Goal: Navigation & Orientation: Find specific page/section

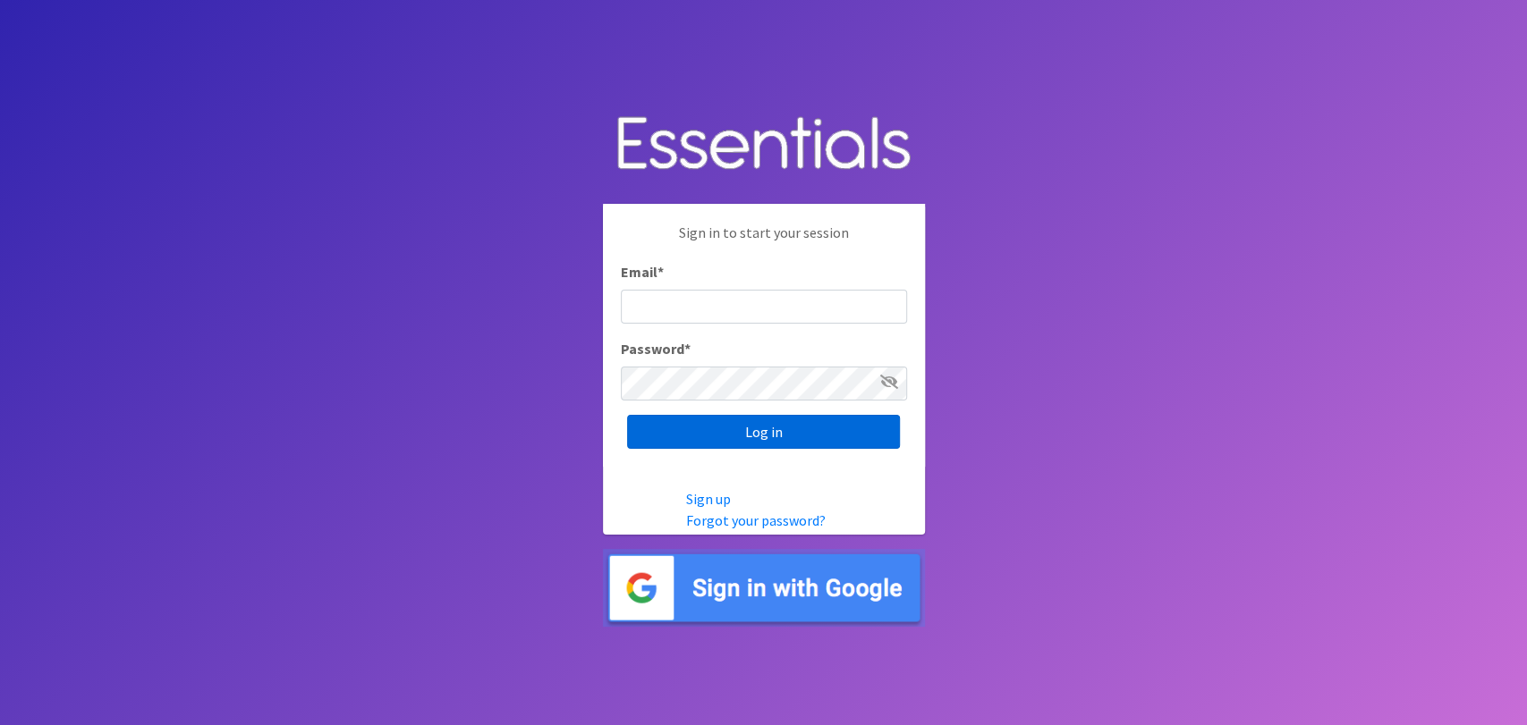
type input "analisacantu@austindiapers.org"
click at [707, 440] on input "Log in" at bounding box center [763, 432] width 273 height 34
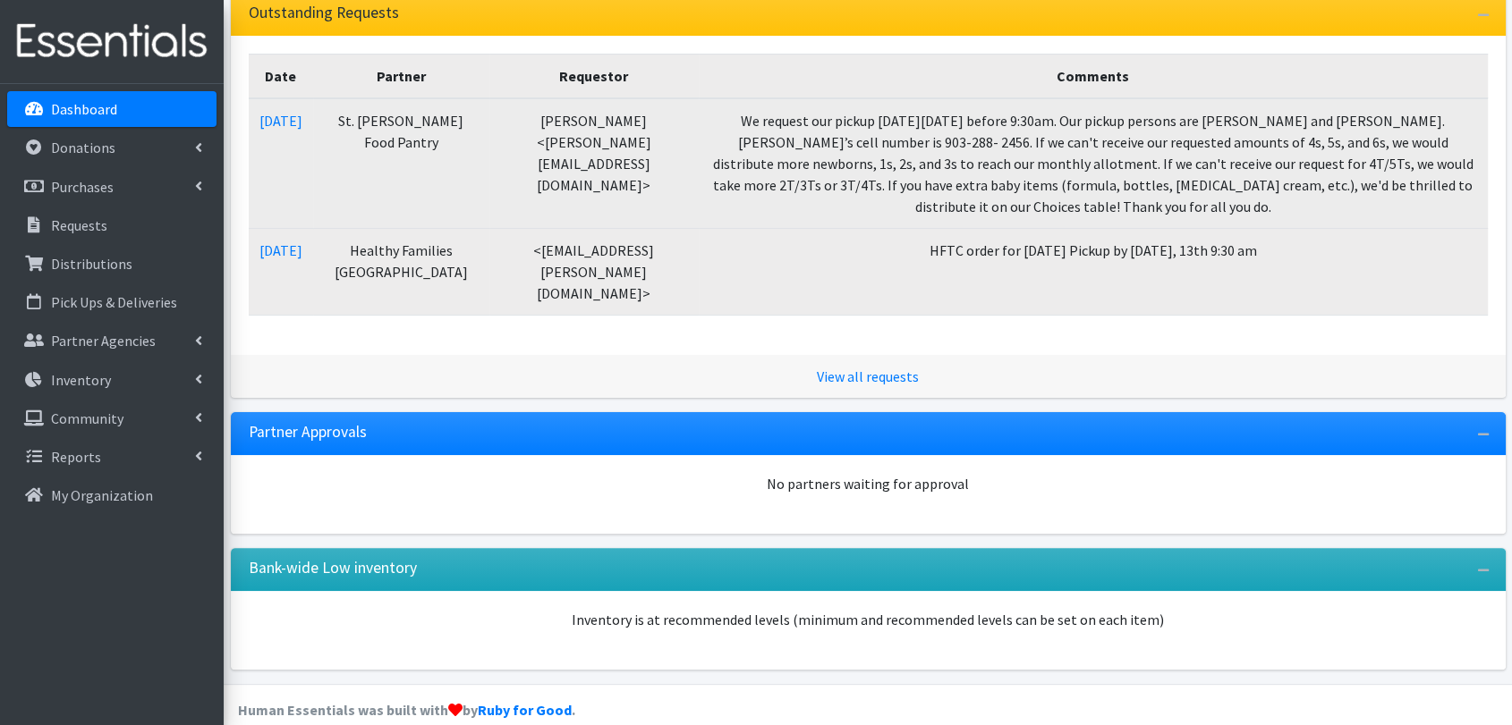
scroll to position [423, 0]
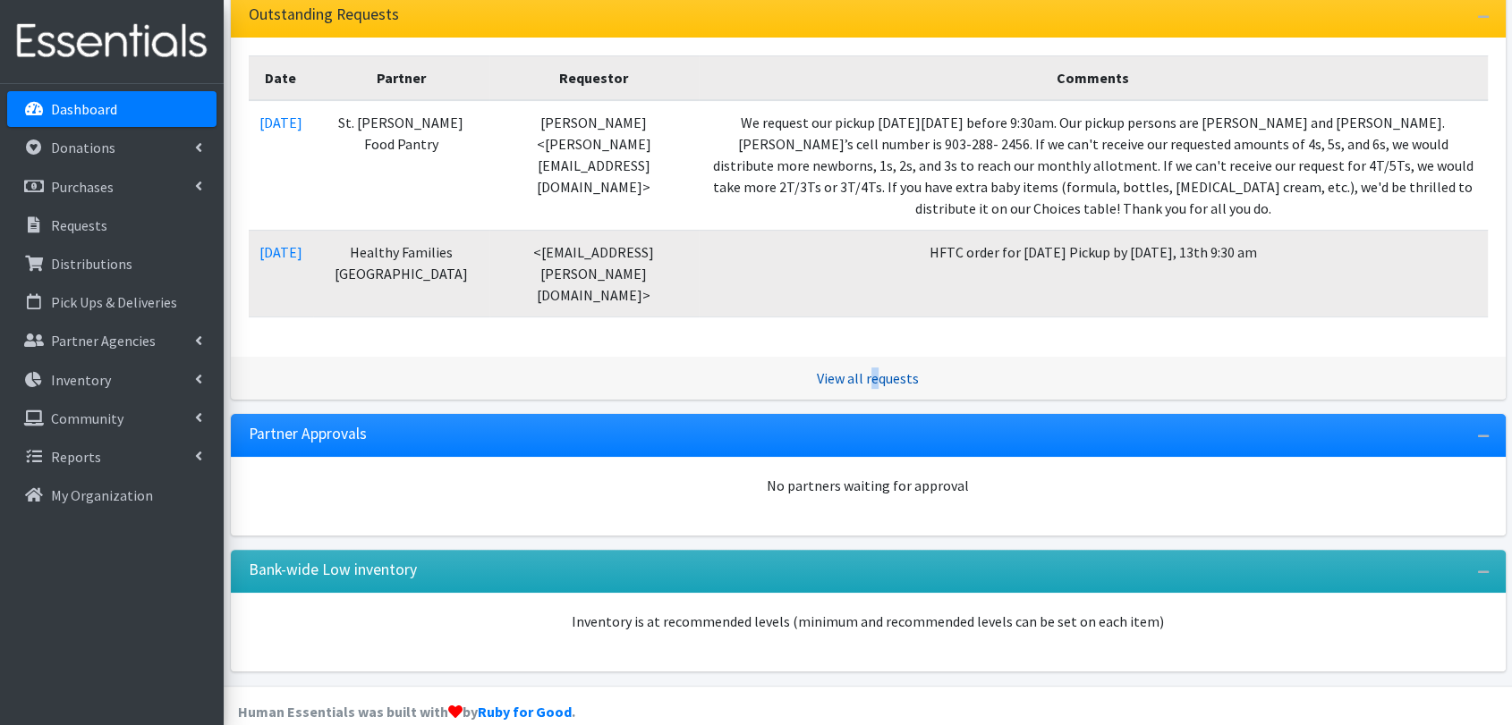
drag, startPoint x: 870, startPoint y: 344, endPoint x: 878, endPoint y: 362, distance: 19.6
click at [878, 362] on div "View all requests" at bounding box center [868, 378] width 1275 height 43
click at [878, 369] on link "View all requests" at bounding box center [868, 378] width 102 height 18
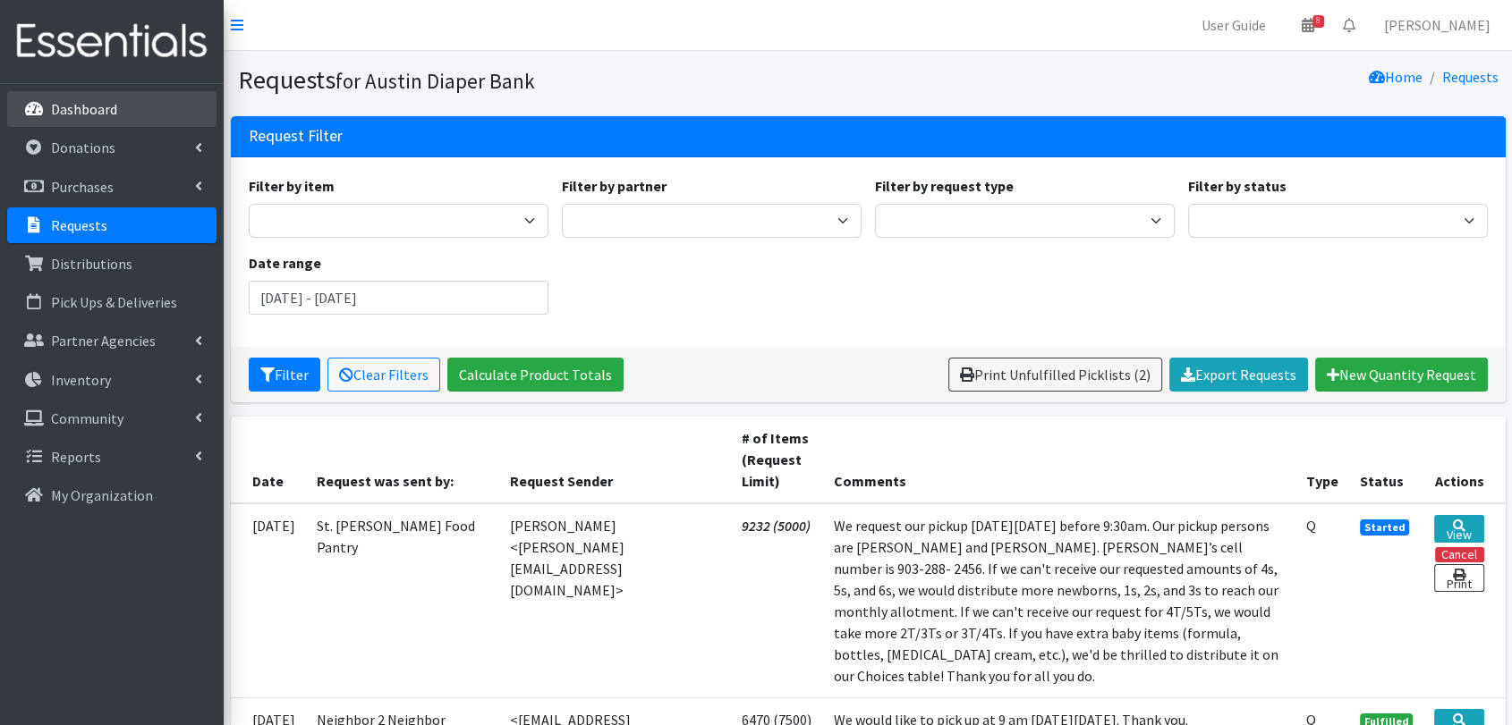
click at [114, 109] on p "Dashboard" at bounding box center [84, 109] width 66 height 18
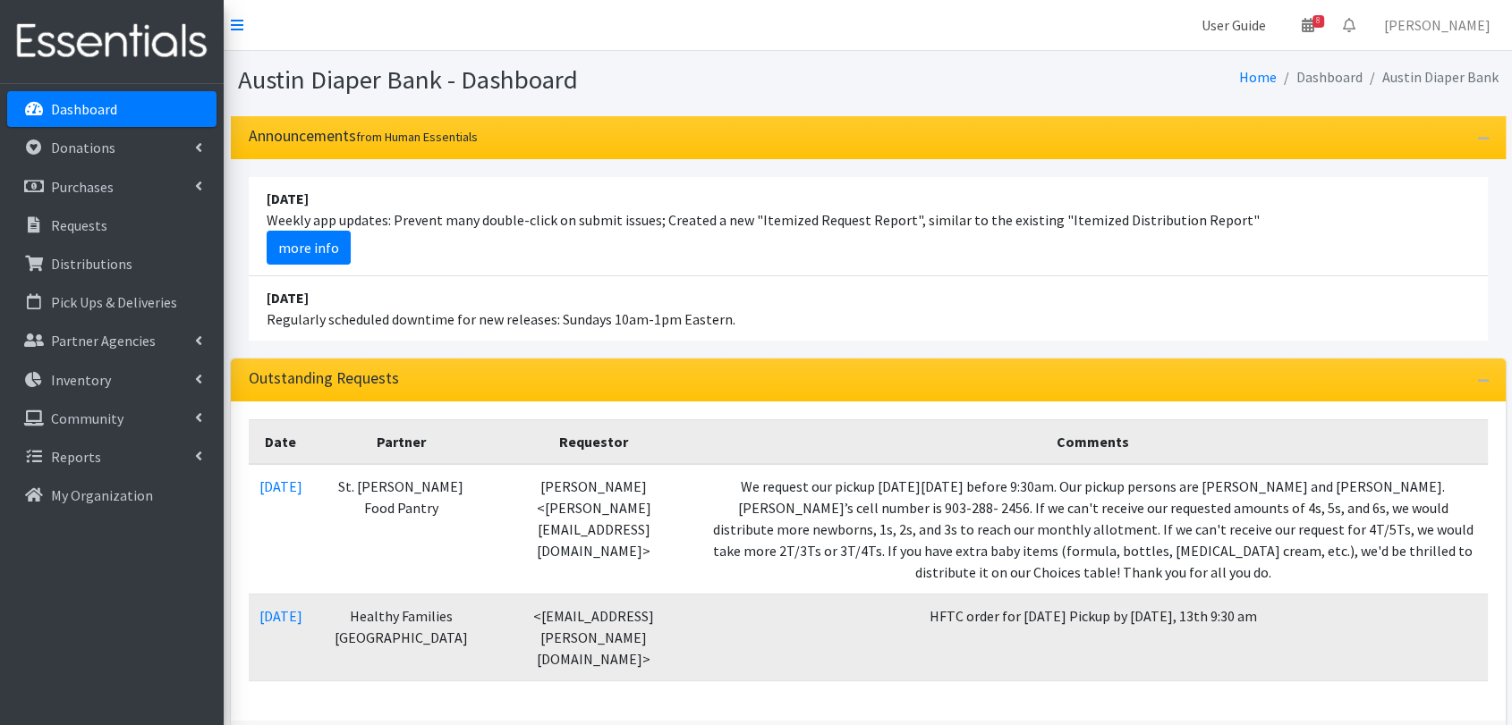
click at [1244, 32] on link "User Guide" at bounding box center [1233, 25] width 93 height 36
click at [1266, 13] on link "User Guide" at bounding box center [1233, 25] width 93 height 36
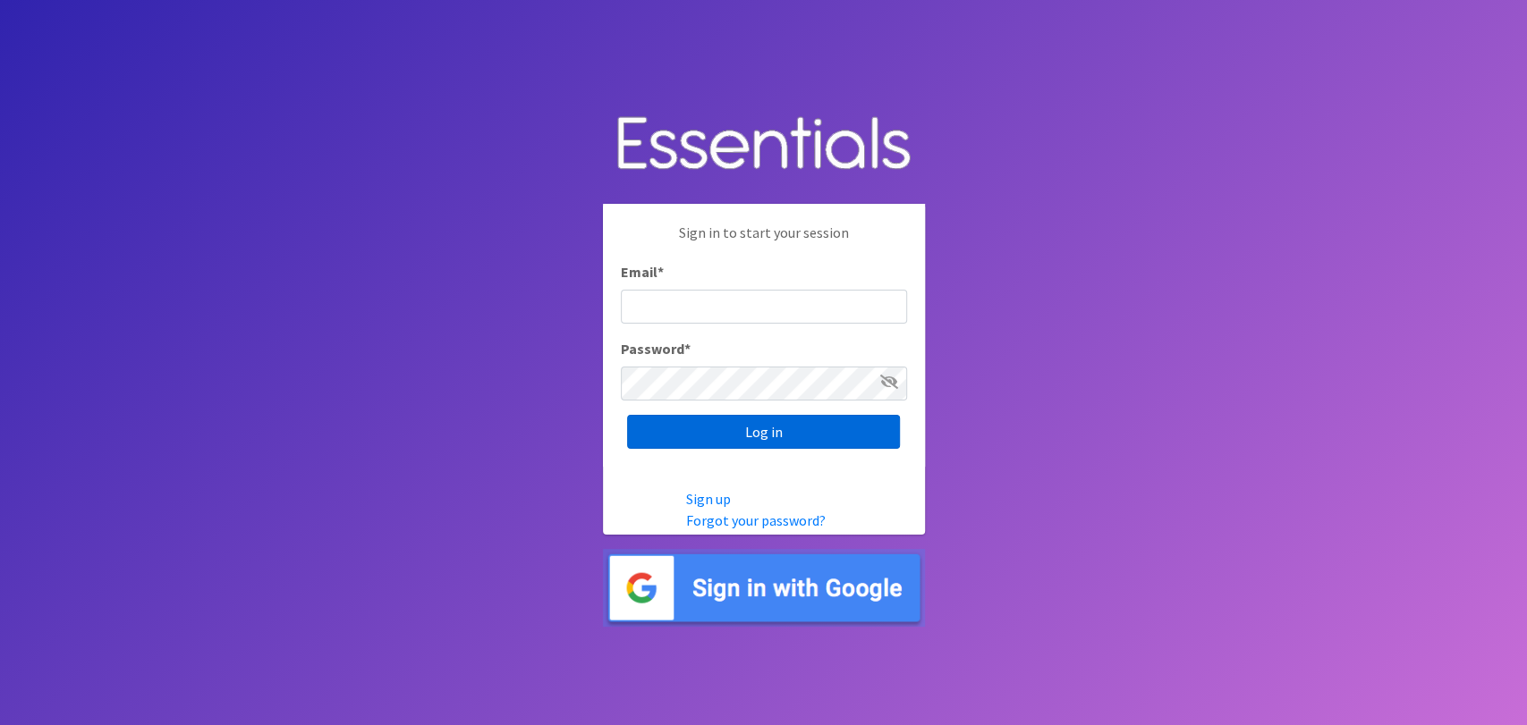
type input "analisacantu@austindiapers.org"
click at [694, 428] on input "Log in" at bounding box center [763, 432] width 273 height 34
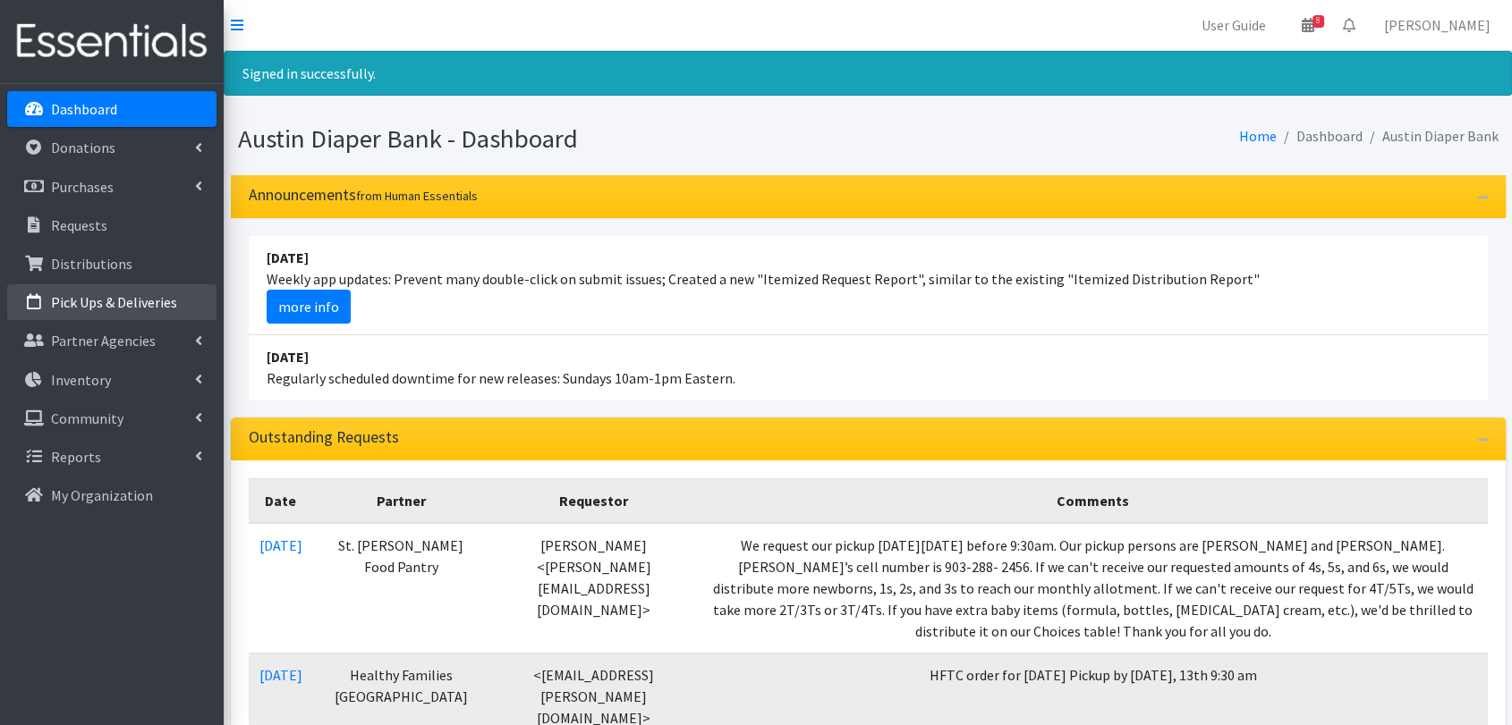
click at [136, 298] on p "Pick Ups & Deliveries" at bounding box center [114, 302] width 126 height 18
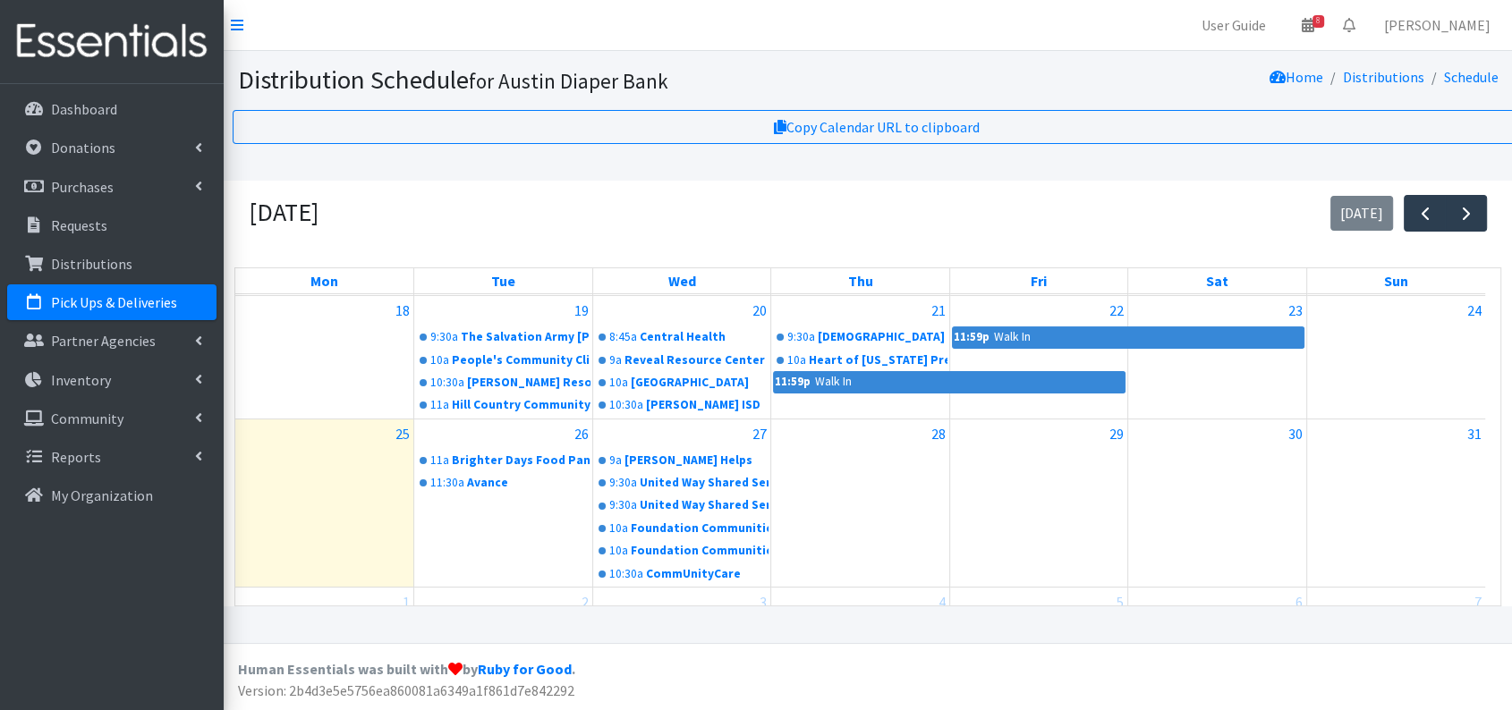
scroll to position [411, 0]
